Goal: Navigation & Orientation: Find specific page/section

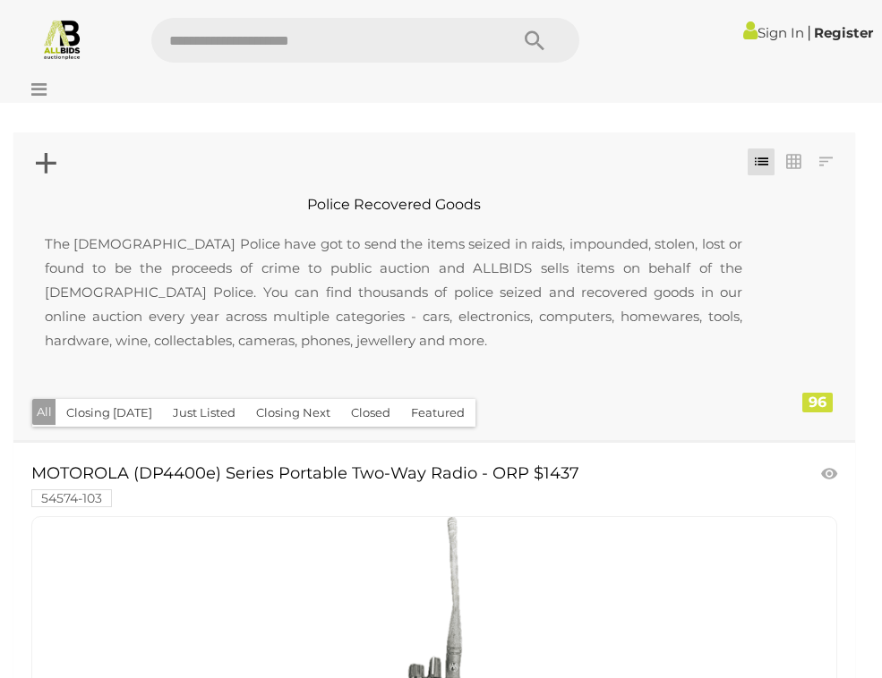
click at [63, 41] on img at bounding box center [62, 39] width 42 height 42
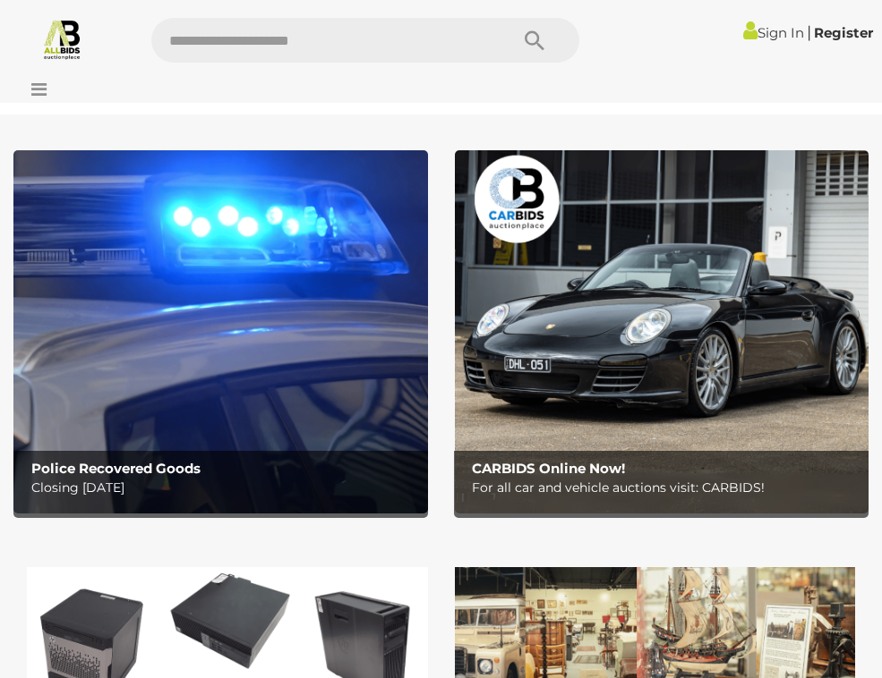
click at [38, 92] on icon at bounding box center [34, 90] width 24 height 18
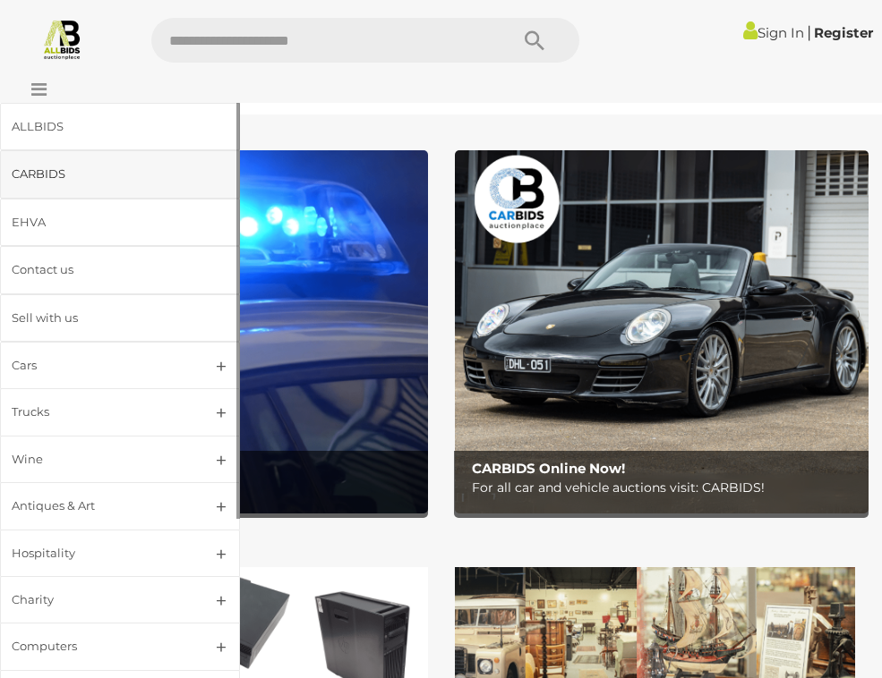
click at [43, 177] on div "CARBIDS" at bounding box center [99, 174] width 174 height 21
